Goal: Task Accomplishment & Management: Complete application form

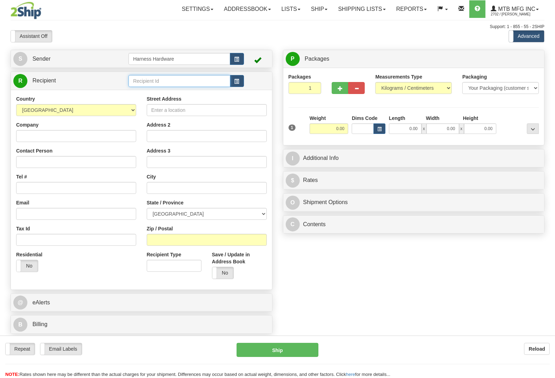
click at [172, 81] on input "text" at bounding box center [178, 81] width 101 height 12
type input "JJP"
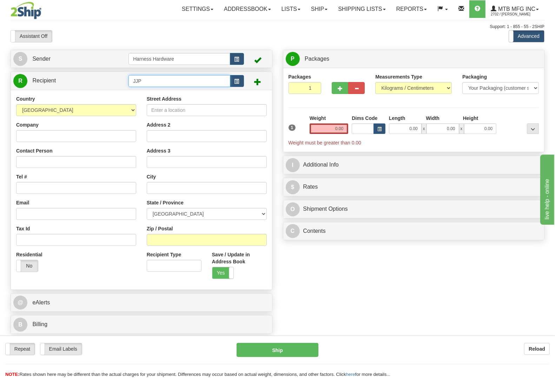
drag, startPoint x: 149, startPoint y: 76, endPoint x: 109, endPoint y: 83, distance: 40.9
click at [109, 83] on tr "R Recipient JJP" at bounding box center [141, 81] width 256 height 14
type input "J"
click at [240, 83] on button "button" at bounding box center [237, 81] width 14 height 12
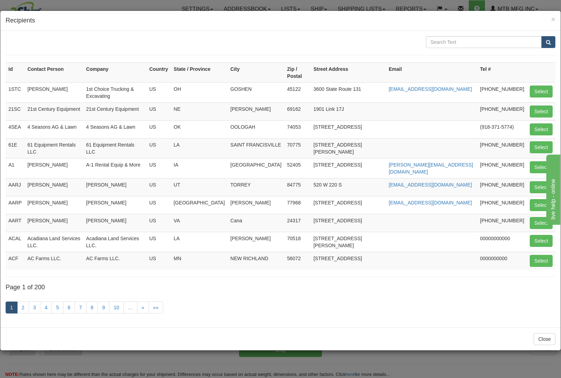
click at [451, 35] on div "Id Contact Person Company Country State / Province City Zip / Postal Street Add…" at bounding box center [280, 179] width 560 height 297
click at [454, 40] on input "text" at bounding box center [484, 42] width 116 height 12
paste input "J&I Power Equipment"
type input "J&I Power Equipment"
click at [550, 42] on span "submit" at bounding box center [548, 42] width 5 height 5
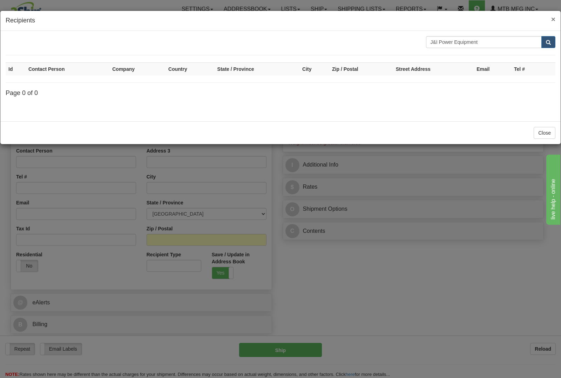
click at [551, 18] on span "×" at bounding box center [553, 19] width 4 height 8
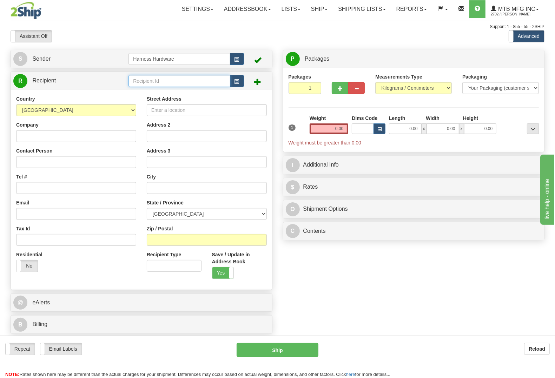
click at [176, 85] on input "text" at bounding box center [178, 81] width 101 height 12
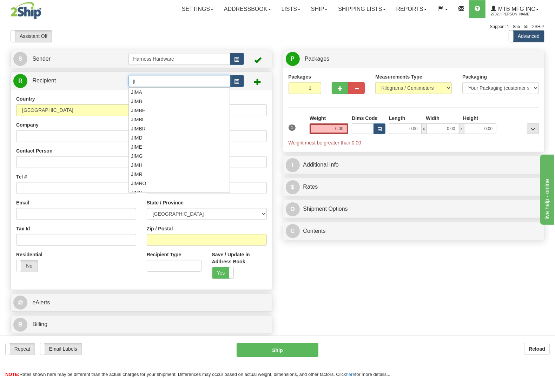
type input "j"
type input "JIP"
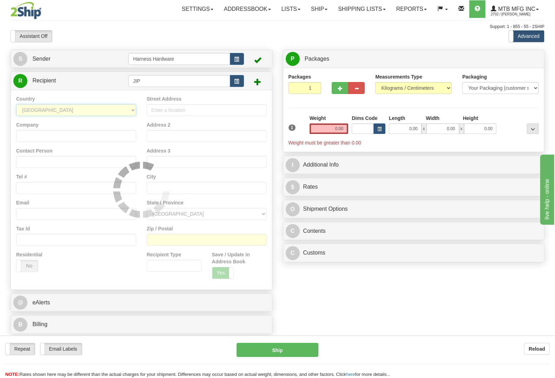
select select "US"
click at [93, 138] on div at bounding box center [141, 189] width 261 height 199
click at [111, 24] on div "Support: 1 - 855 - 55 - 2SHIP" at bounding box center [277, 27] width 533 height 6
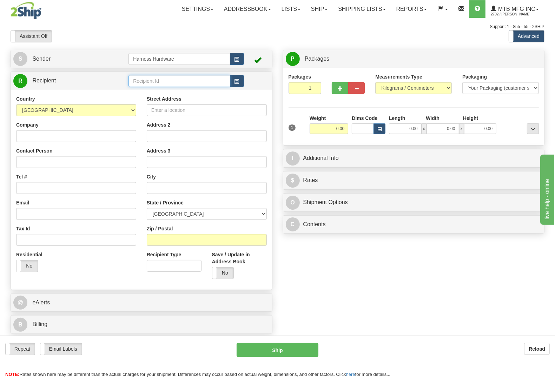
click at [144, 85] on input "text" at bounding box center [178, 81] width 101 height 12
type input "j"
type input "JIP"
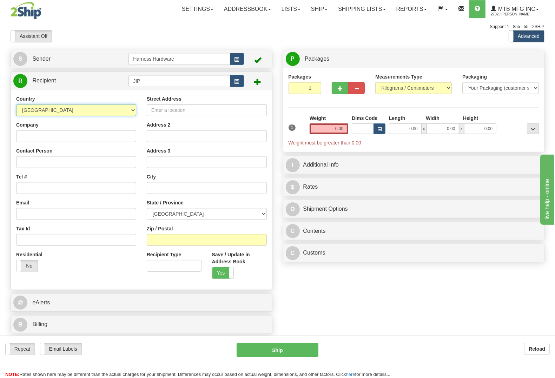
select select "US"
paste input "J&I Power Equipment"
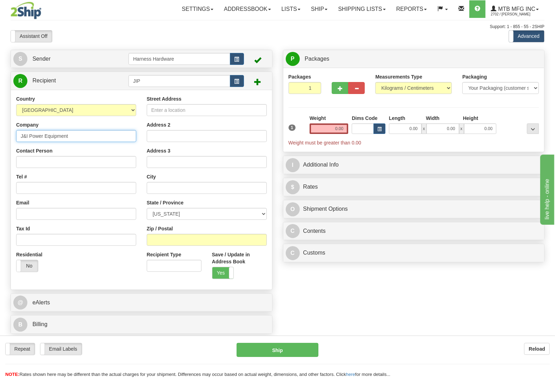
type input "J&I Power Equipment"
paste input "J&I Power Equipment"
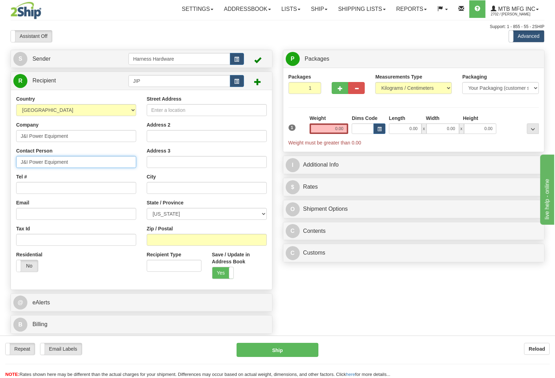
type input "J&I Power Equipment"
click at [32, 188] on input "Tel #" at bounding box center [76, 188] width 120 height 12
paste input "360-491-2022"
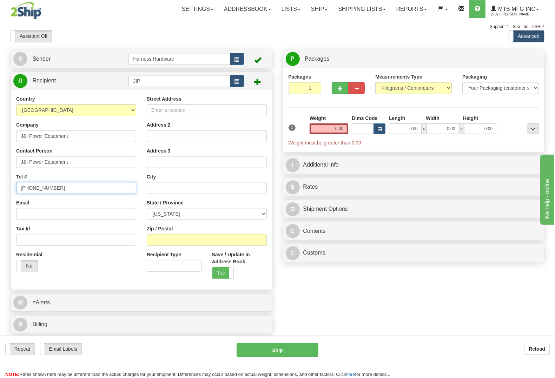
type input "360-491-2022"
click at [250, 110] on input "Street Address" at bounding box center [207, 110] width 120 height 12
paste input "3729 Pacific Ave. SE."
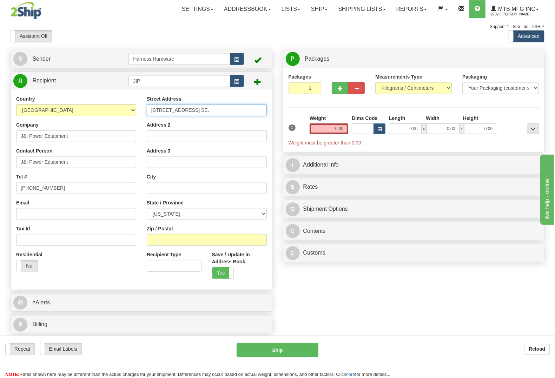
type input "3729 Pacific Ave. SE."
click at [214, 239] on input "Zip / Postal" at bounding box center [207, 240] width 120 height 12
paste input "98501"
type input "98501"
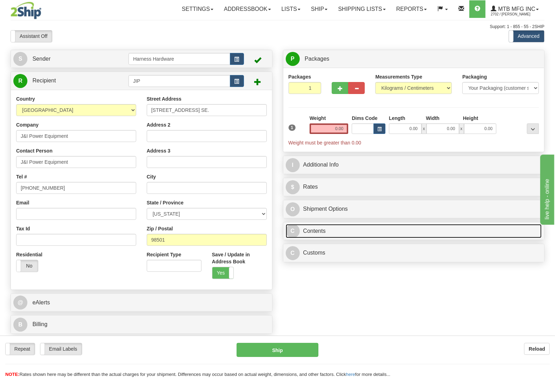
click at [321, 237] on link "C Contents" at bounding box center [413, 231] width 256 height 14
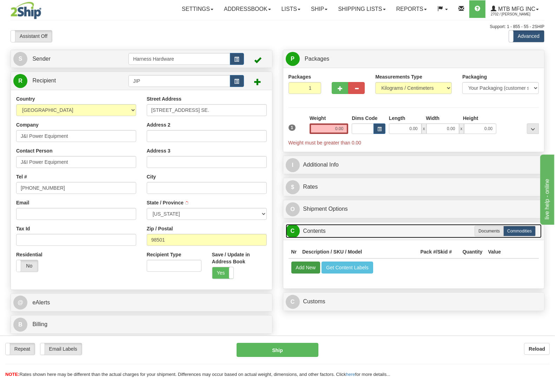
type input "OLYMPIA"
select select "WA"
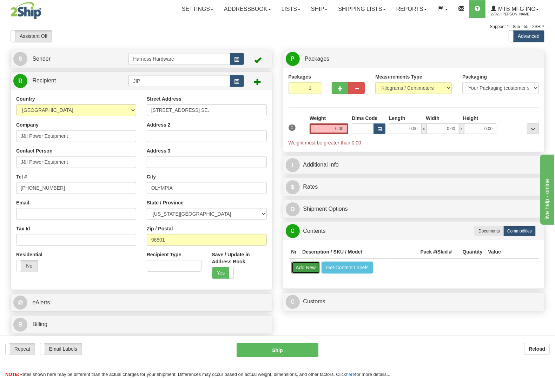
click at [309, 270] on button "Add New" at bounding box center [305, 268] width 29 height 12
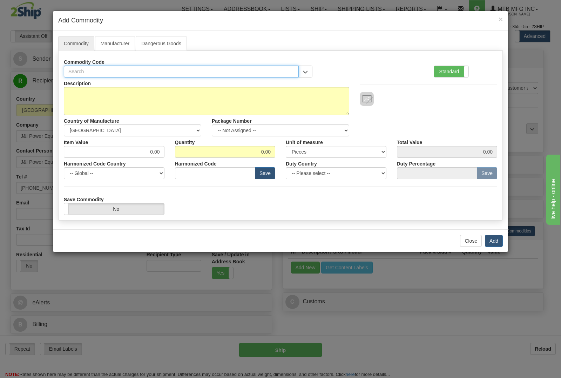
click at [245, 73] on input "text" at bounding box center [181, 72] width 235 height 12
type input "1774"
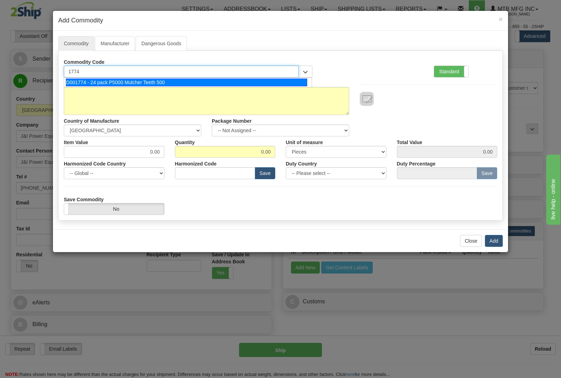
click at [247, 81] on div "D001774 - 24 pack P5000 Mulcher Teeth 500" at bounding box center [187, 83] width 242 height 8
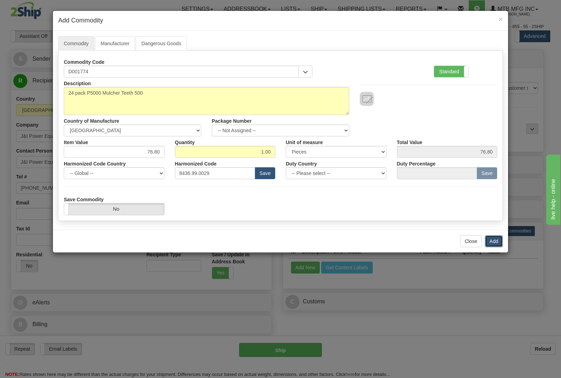
click at [489, 239] on button "Add" at bounding box center [494, 241] width 18 height 12
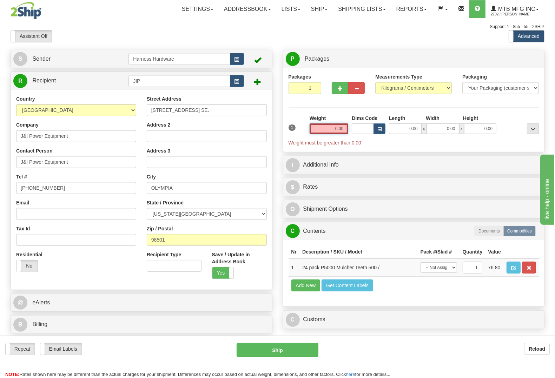
click at [328, 130] on input "0.00" at bounding box center [328, 128] width 39 height 11
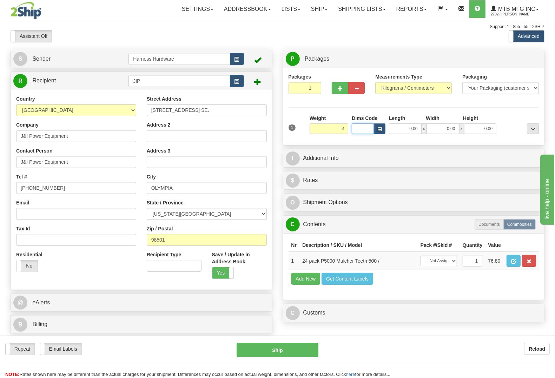
type input "4.00"
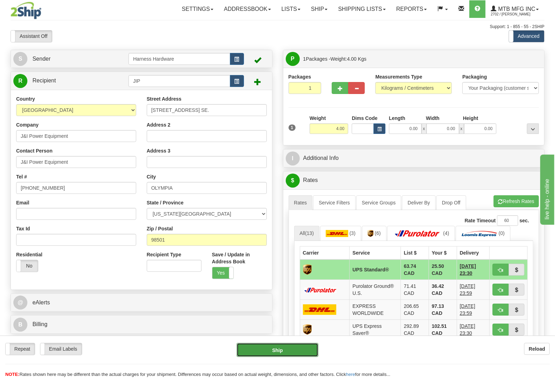
click at [283, 346] on button "Ship" at bounding box center [277, 350] width 82 height 14
type input "11"
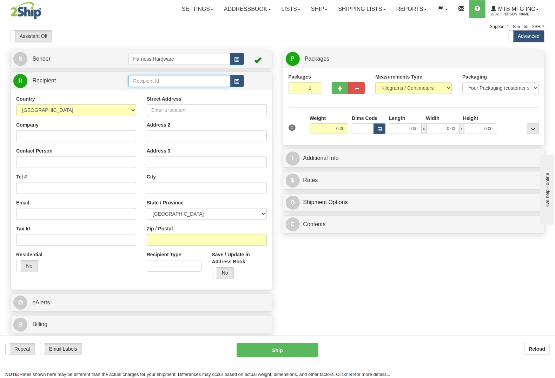
click at [143, 83] on input "text" at bounding box center [178, 81] width 101 height 12
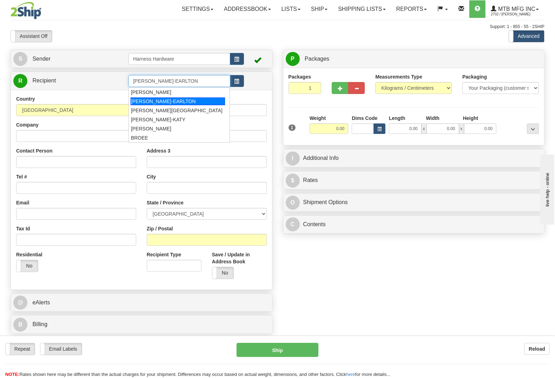
type input "[PERSON_NAME]-EARLTON"
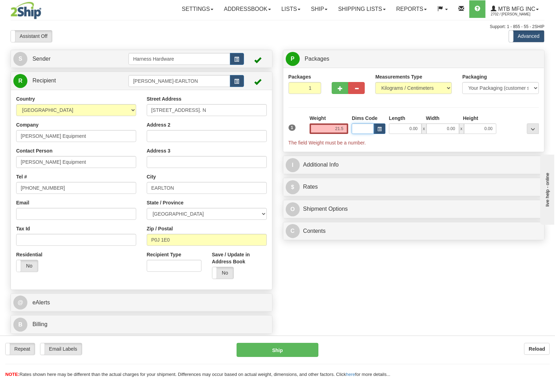
type input "21.50"
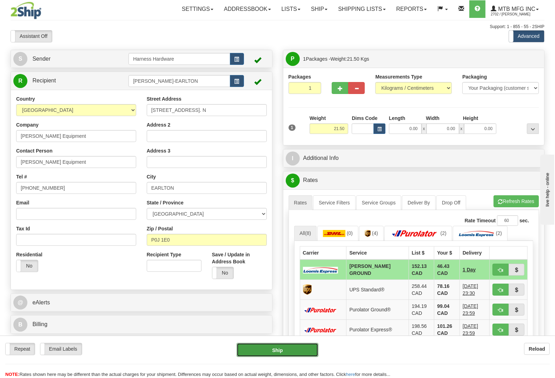
click at [283, 348] on button "Ship" at bounding box center [277, 350] width 82 height 14
type input "DD"
